Goal: Task Accomplishment & Management: Use online tool/utility

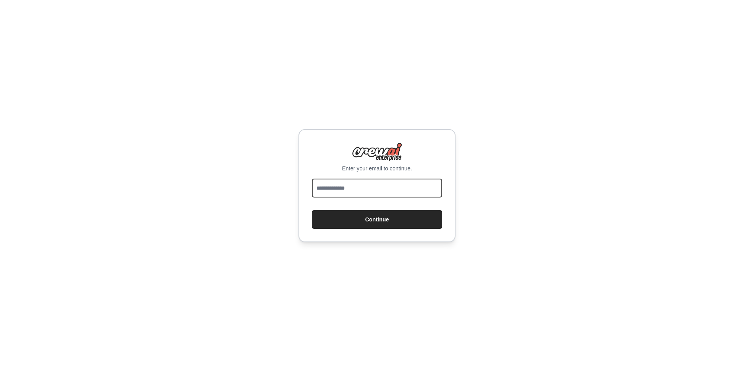
click at [362, 187] on input "email" at bounding box center [377, 188] width 130 height 19
type input "**********"
click at [312, 210] on button "Continue" at bounding box center [377, 219] width 130 height 19
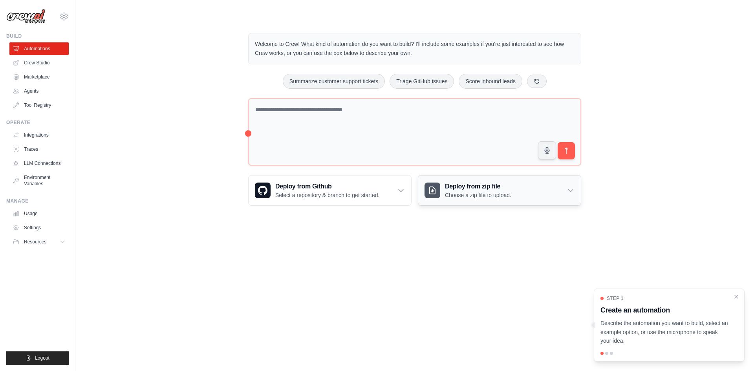
click at [573, 192] on icon at bounding box center [571, 191] width 8 height 8
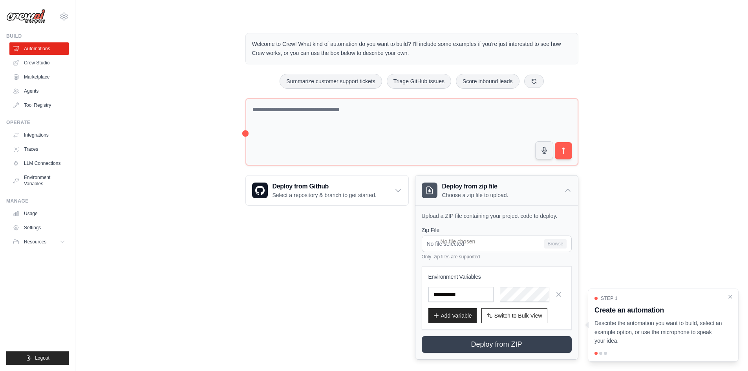
click at [573, 192] on div "Deploy from zip file Choose a zip file to upload." at bounding box center [496, 191] width 163 height 30
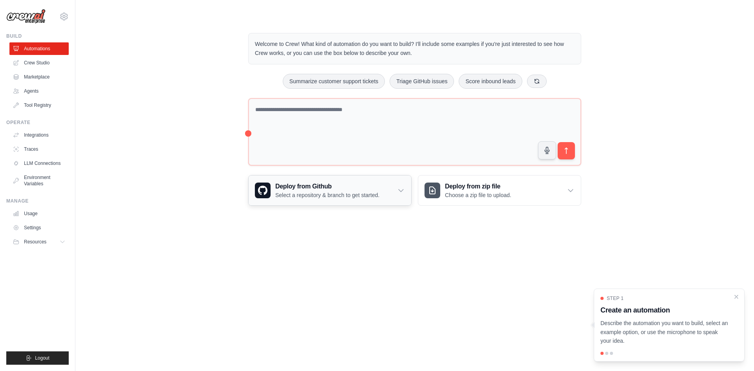
click at [397, 192] on icon at bounding box center [401, 191] width 8 height 8
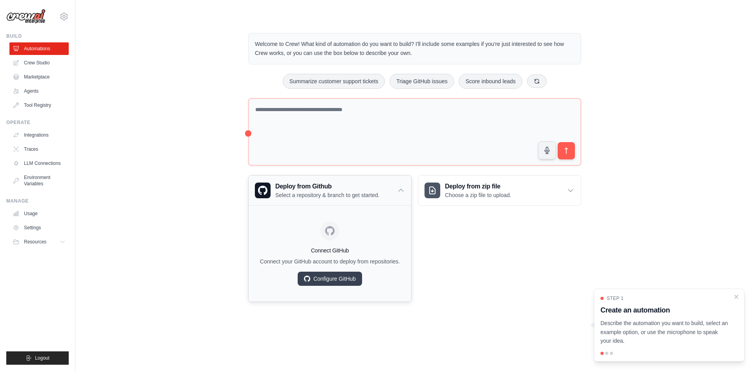
click at [397, 192] on icon at bounding box center [401, 191] width 8 height 8
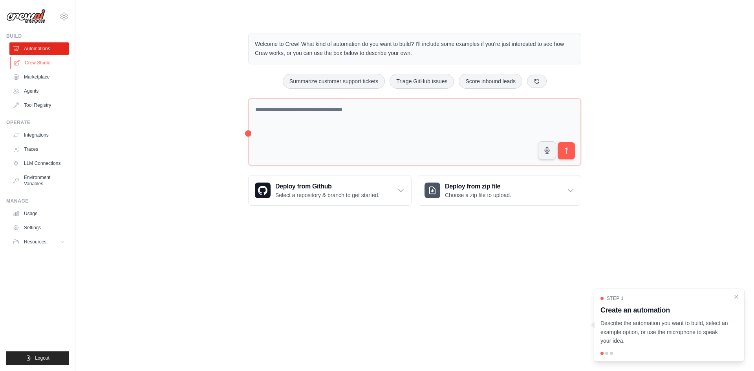
click at [50, 65] on link "Crew Studio" at bounding box center [39, 63] width 59 height 13
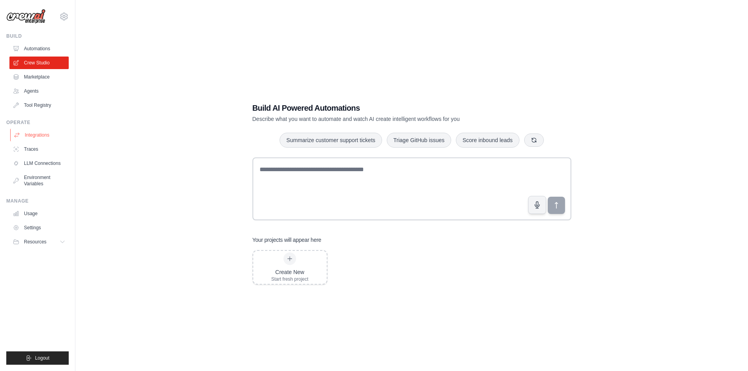
click at [38, 135] on link "Integrations" at bounding box center [39, 135] width 59 height 13
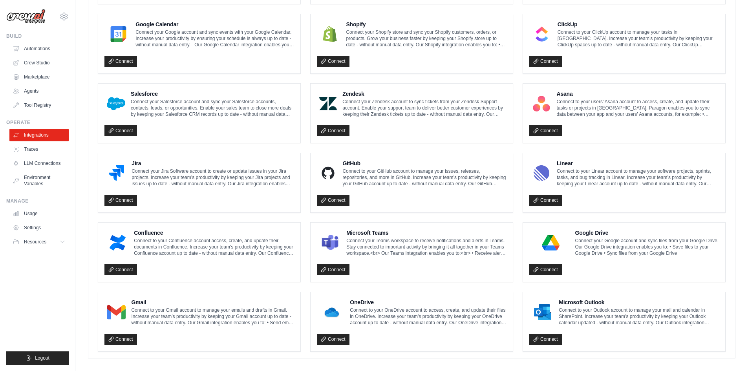
scroll to position [368, 0]
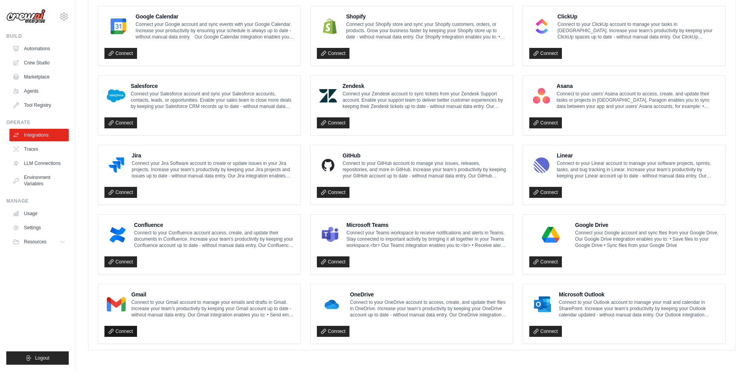
click at [132, 330] on link "Connect" at bounding box center [120, 331] width 33 height 11
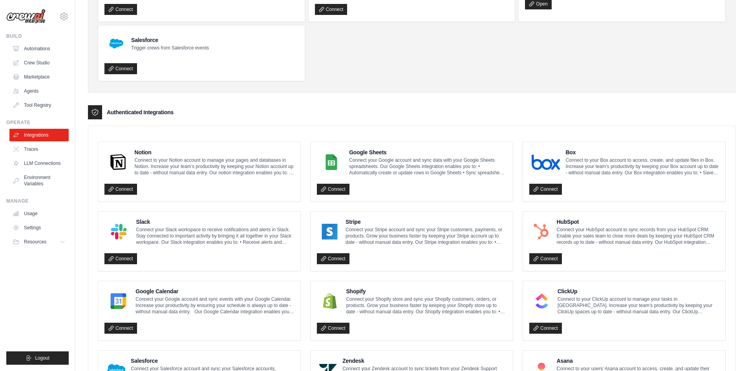
scroll to position [0, 0]
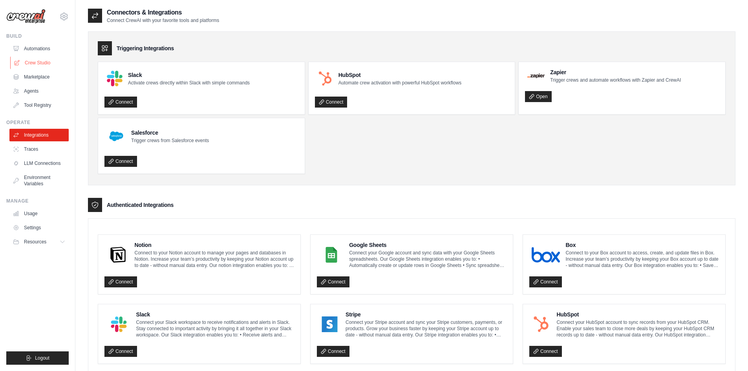
click at [33, 63] on link "Crew Studio" at bounding box center [39, 63] width 59 height 13
